Goal: Transaction & Acquisition: Purchase product/service

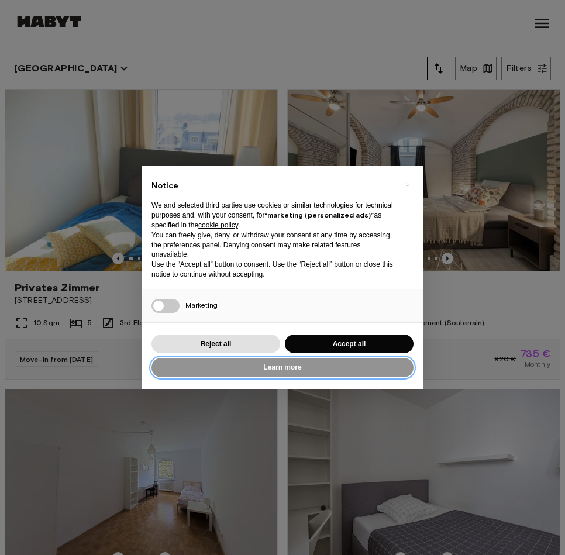
click at [283, 366] on button "Learn more" at bounding box center [283, 367] width 262 height 19
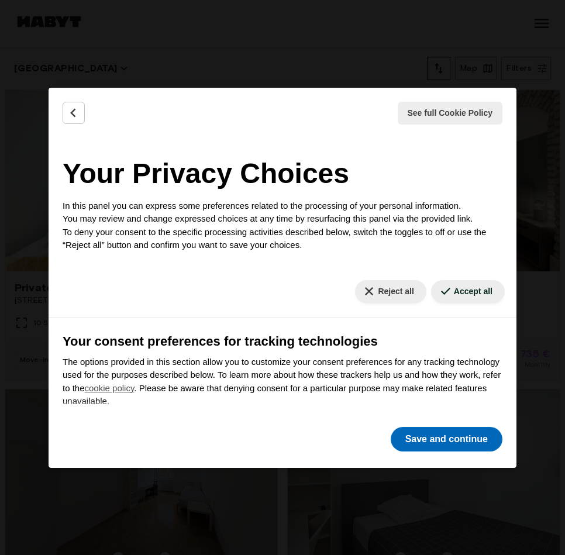
click at [449, 430] on button "Save and continue" at bounding box center [447, 439] width 112 height 25
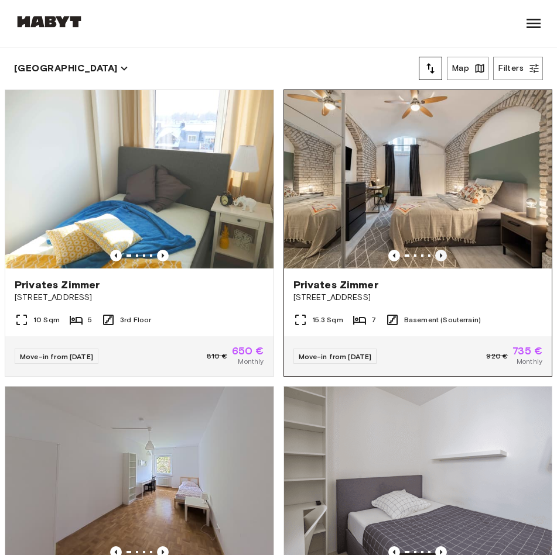
click at [435, 253] on icon "Previous image" at bounding box center [441, 256] width 12 height 12
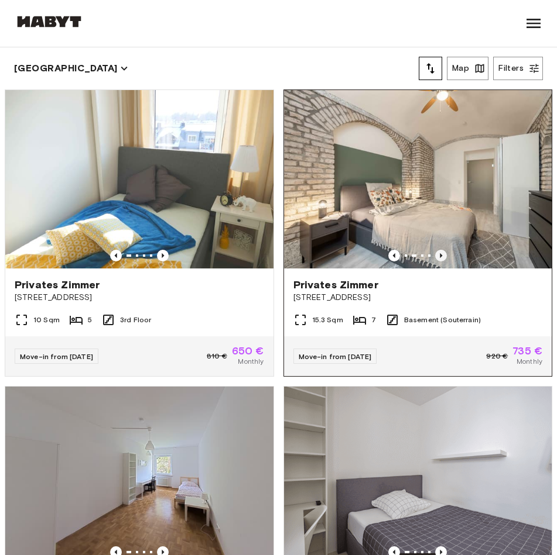
click at [435, 253] on icon "Previous image" at bounding box center [441, 256] width 12 height 12
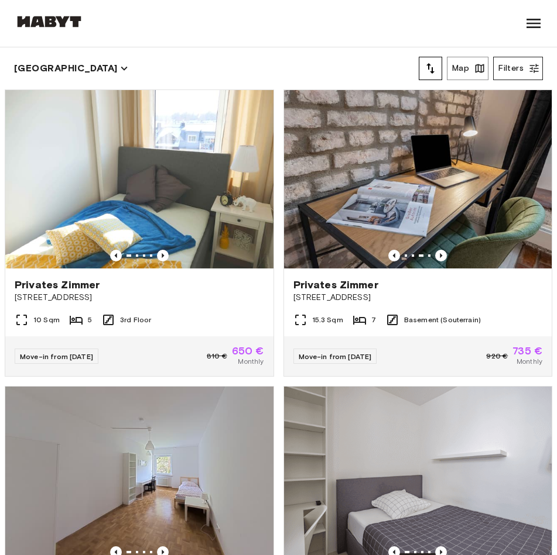
click at [507, 64] on button "Filters" at bounding box center [518, 68] width 50 height 23
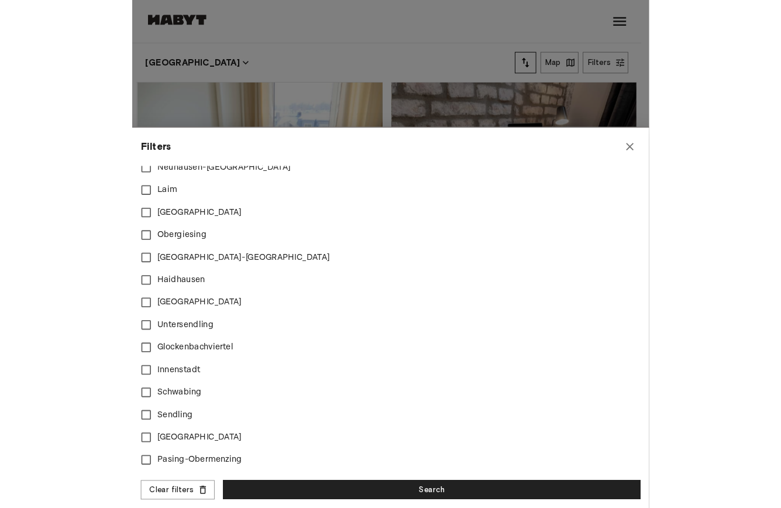
scroll to position [269, 0]
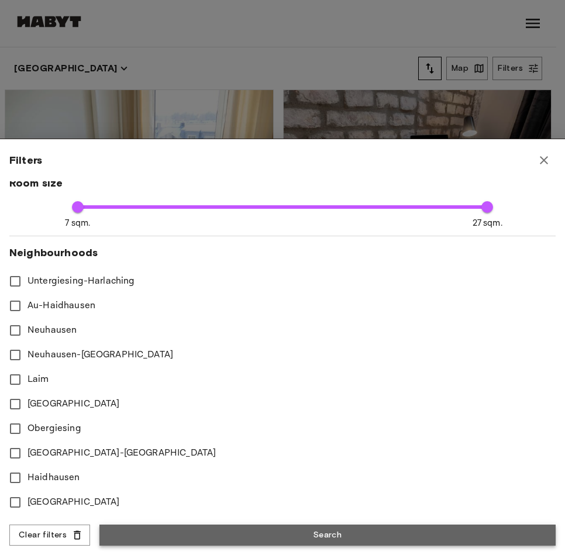
click at [407, 542] on button "Search" at bounding box center [327, 536] width 456 height 22
type input "***"
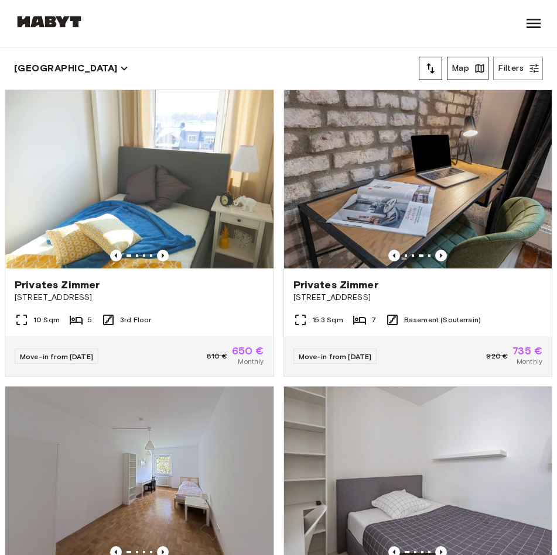
click at [473, 67] on button "Map" at bounding box center [467, 68] width 42 height 23
